Goal: Navigation & Orientation: Find specific page/section

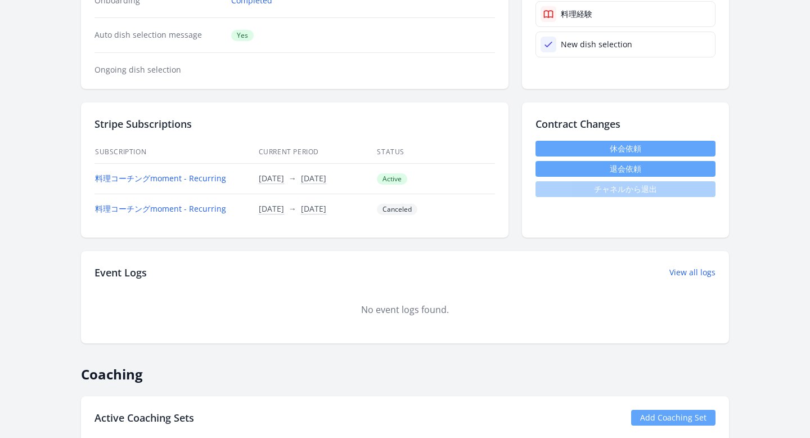
scroll to position [276, 0]
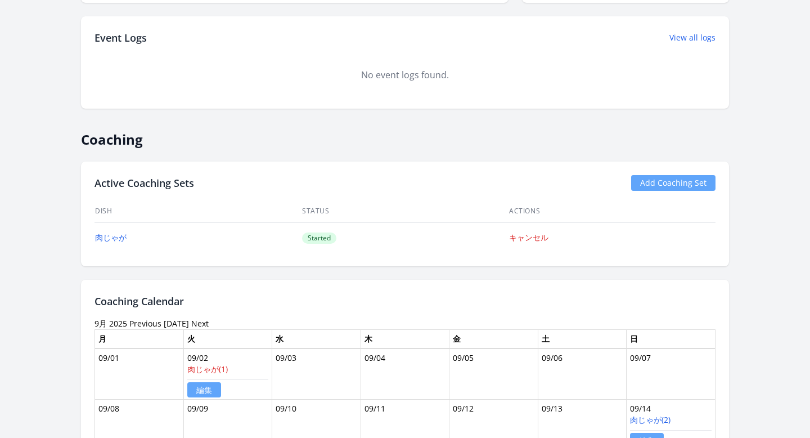
scroll to position [660, 0]
